Goal: Find contact information: Obtain details needed to contact an individual or organization

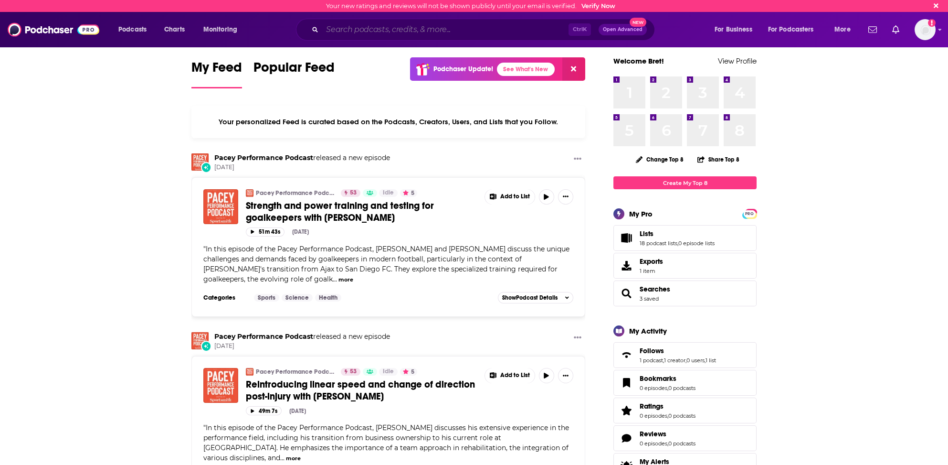
click at [337, 30] on input "Search podcasts, credits, & more..." at bounding box center [445, 29] width 246 height 15
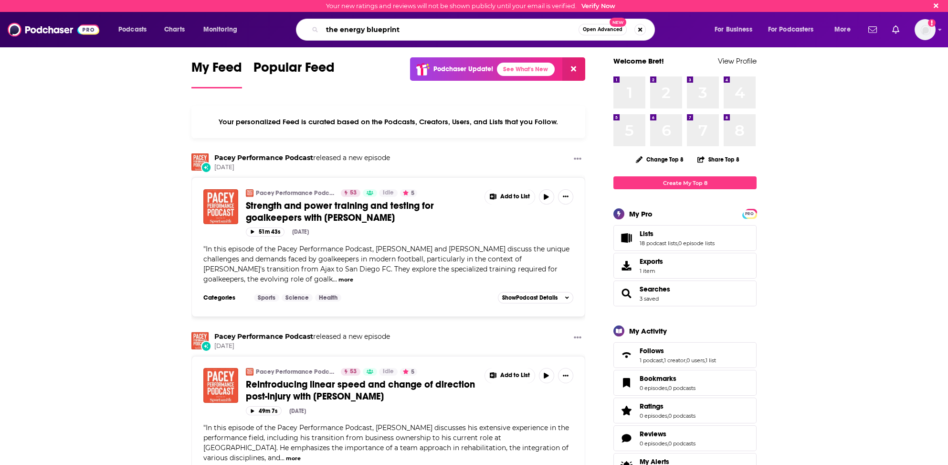
type input "the energy blueprint"
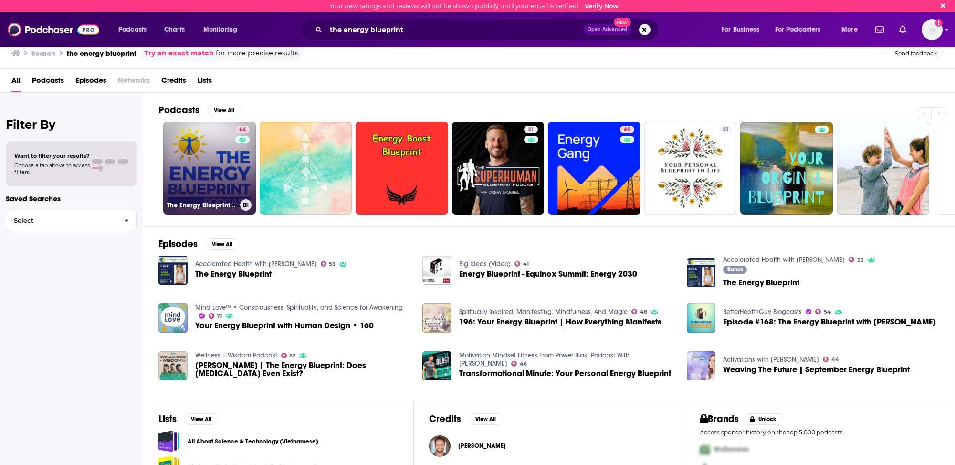
click at [209, 170] on link "64 The Energy Blueprint Podcast" at bounding box center [209, 168] width 93 height 93
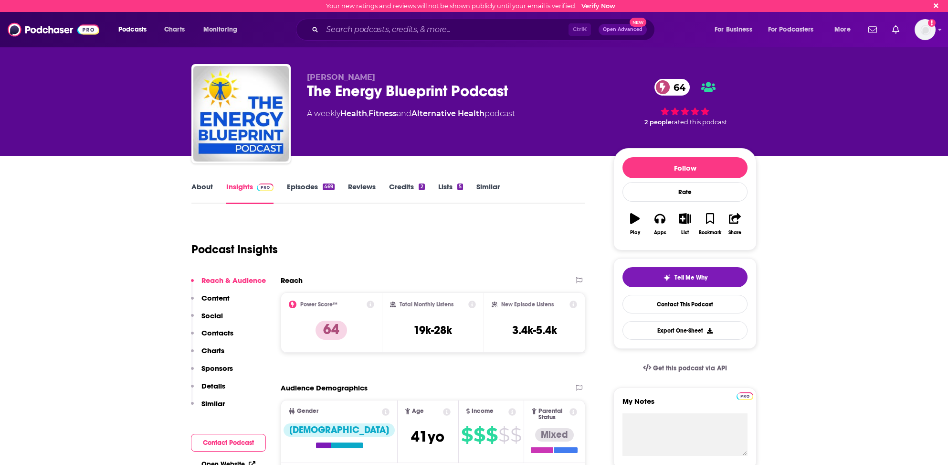
click at [231, 184] on link "Insights" at bounding box center [249, 193] width 47 height 22
click at [215, 329] on p "Contacts" at bounding box center [218, 332] width 32 height 9
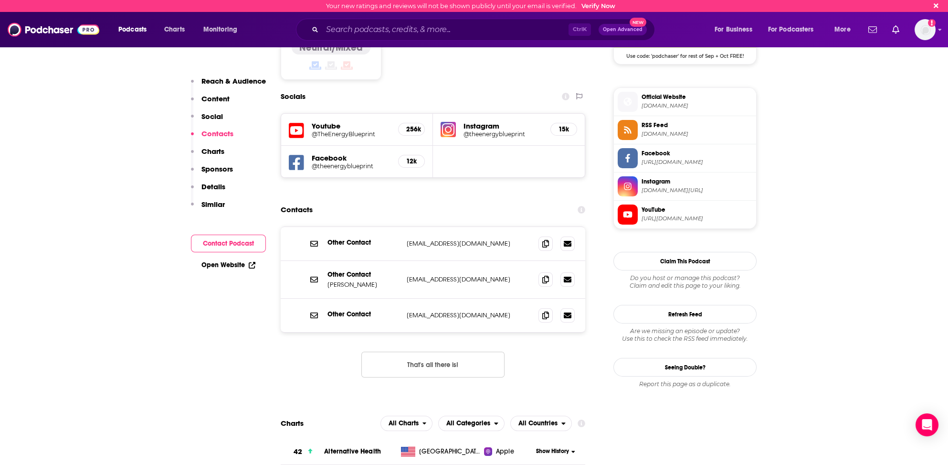
scroll to position [817, 0]
